Goal: Find specific page/section: Find specific page/section

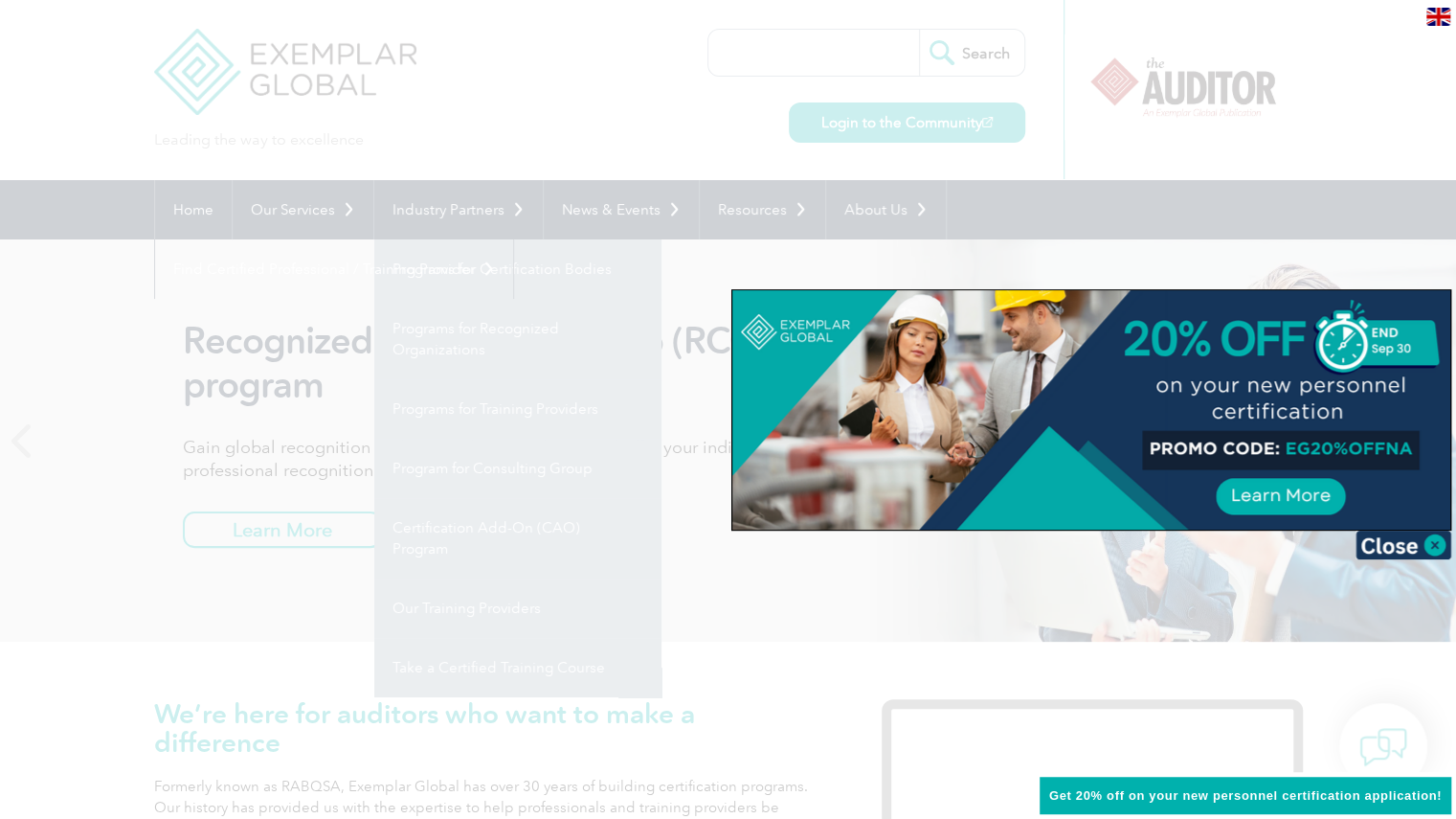
click at [318, 209] on div at bounding box center [728, 410] width 1456 height 819
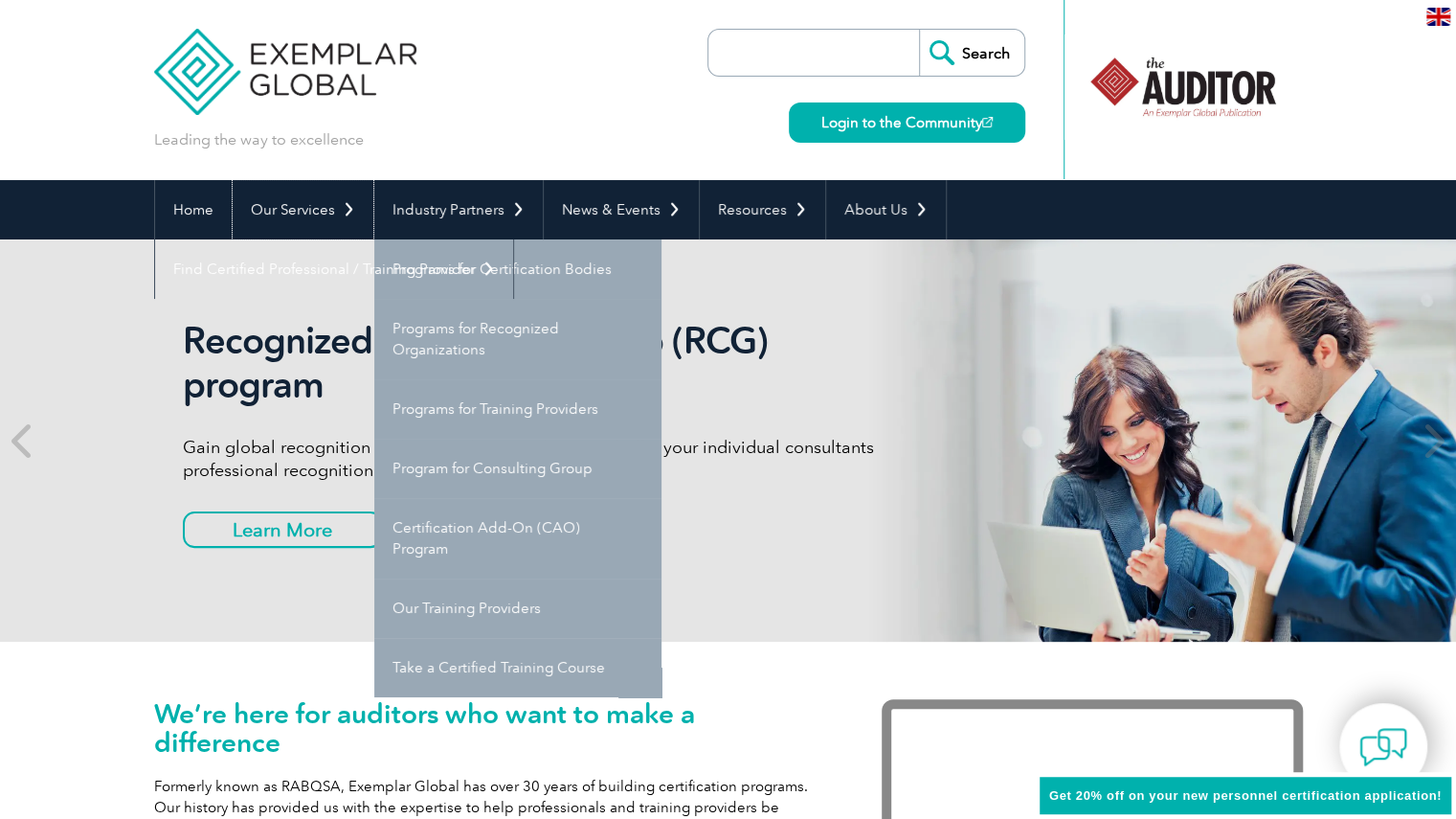
click at [318, 209] on link "Our Services" at bounding box center [302, 210] width 141 height 59
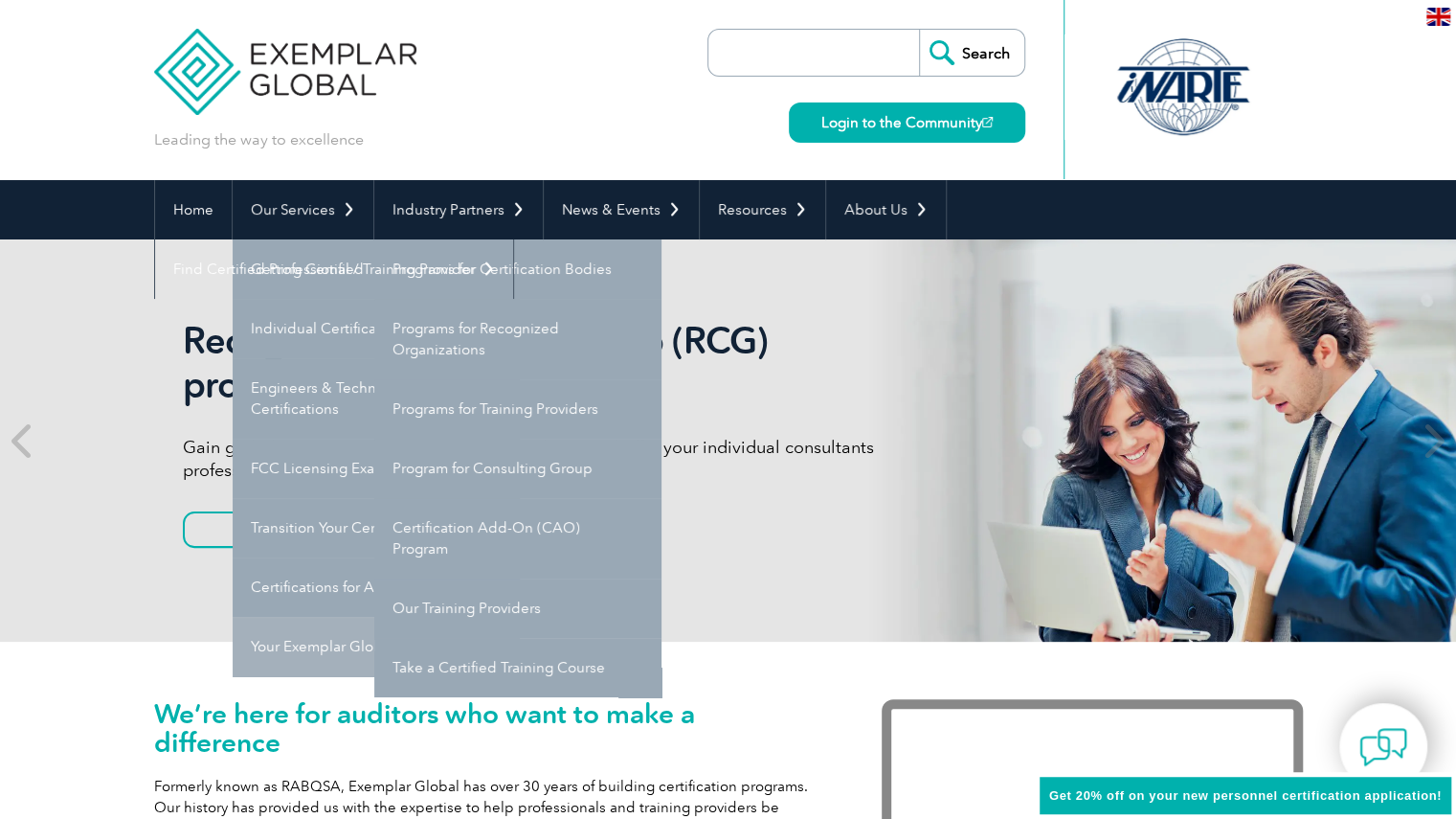
click at [332, 641] on link "Your Exemplar Global ROI" at bounding box center [376, 646] width 287 height 59
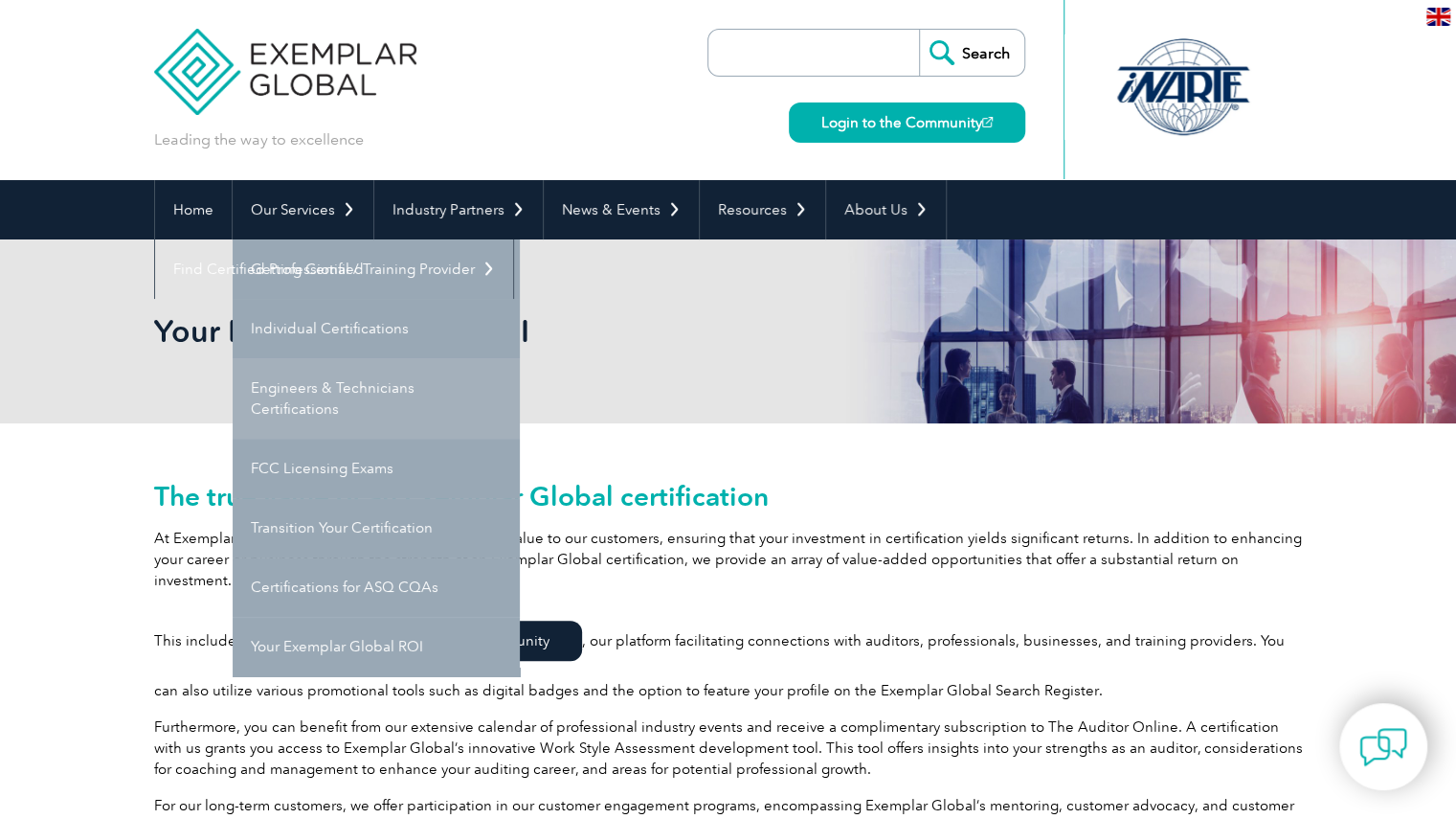
click at [316, 388] on link "Engineers & Technicians Certifications" at bounding box center [376, 399] width 287 height 81
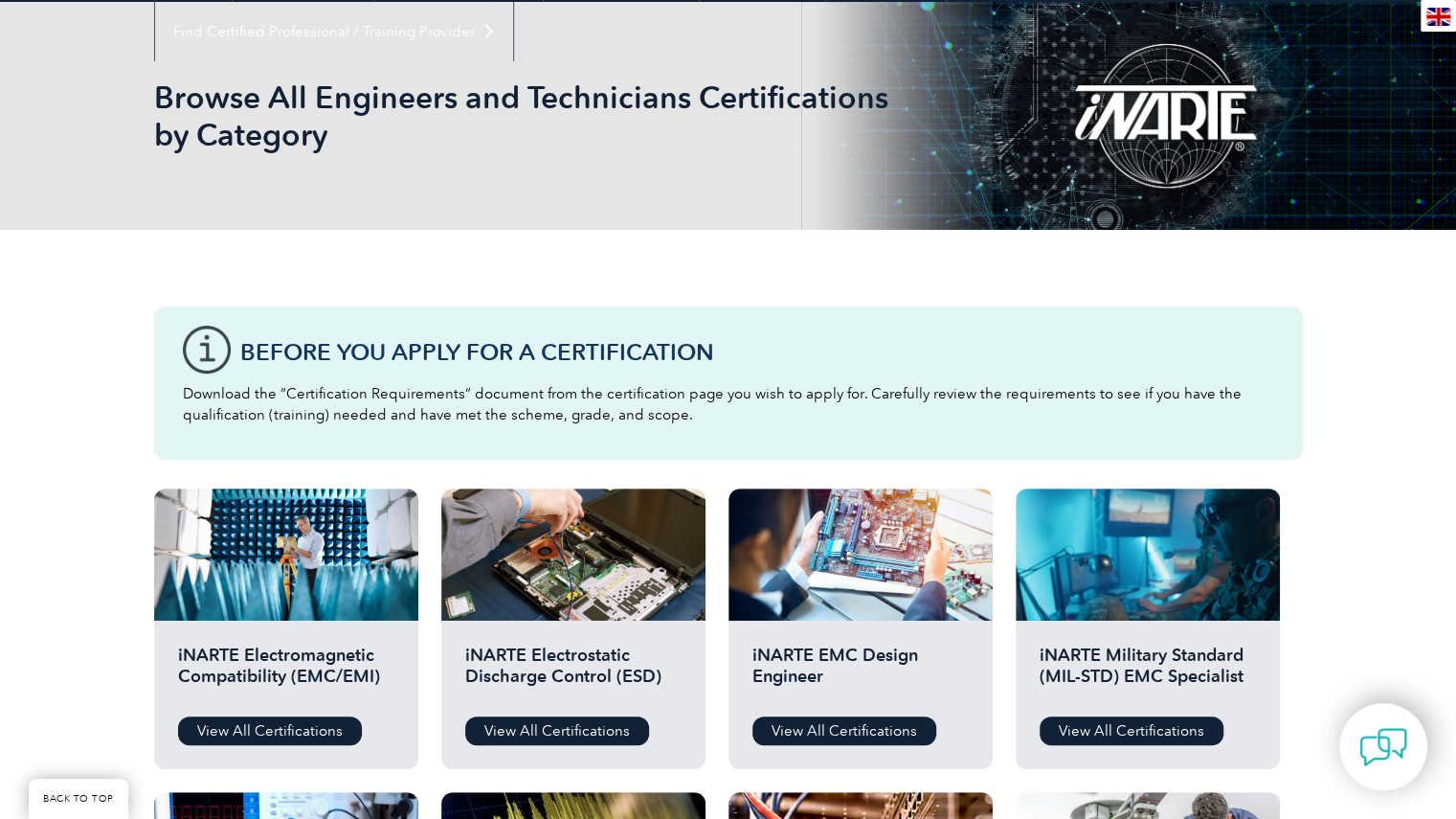
scroll to position [234, 0]
